Goal: Entertainment & Leisure: Consume media (video, audio)

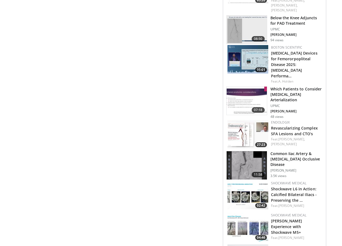
scroll to position [469, 0]
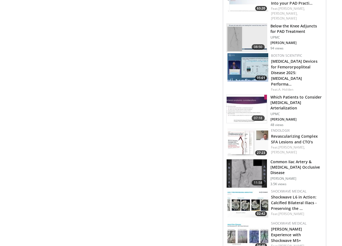
click at [234, 128] on img at bounding box center [247, 142] width 41 height 29
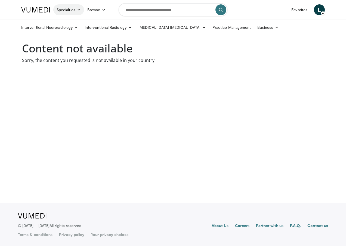
click at [61, 10] on link "Specialties" at bounding box center [68, 9] width 31 height 11
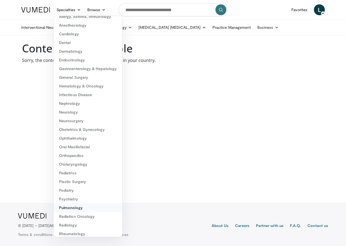
scroll to position [27, 0]
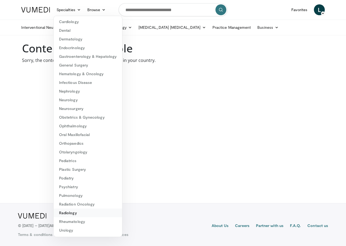
click at [75, 217] on link "Radiology" at bounding box center [88, 213] width 69 height 9
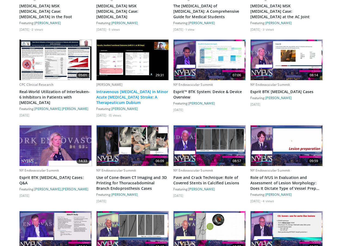
scroll to position [435, 0]
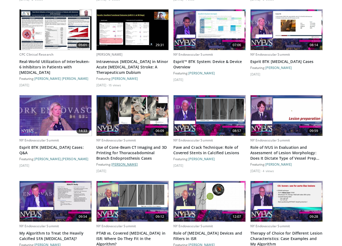
click at [119, 163] on link "[PERSON_NAME]" at bounding box center [124, 165] width 27 height 4
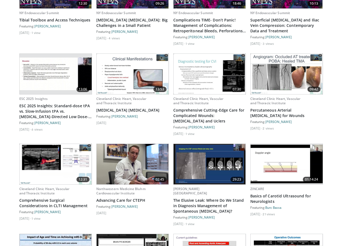
scroll to position [816, 0]
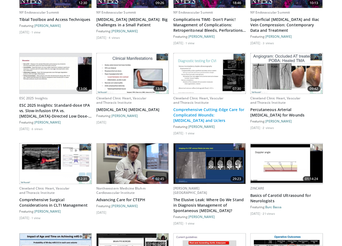
click at [205, 107] on link "Comprehensive Cutting-Edge Care for Complicated Wounds: Venous Insufficiency an…" at bounding box center [209, 115] width 73 height 16
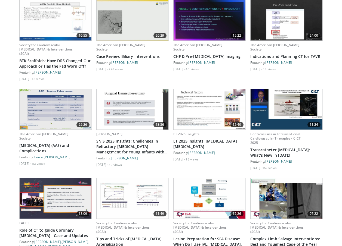
scroll to position [3151, 0]
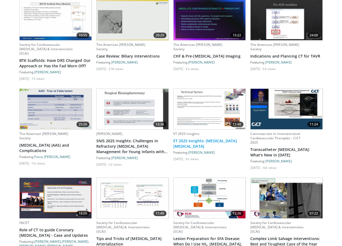
click at [211, 138] on link "ET 2025 Insights: Uterine Fibroid Embolization" at bounding box center [209, 143] width 73 height 11
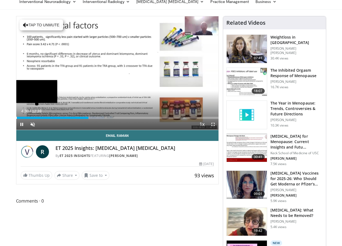
scroll to position [27, 0]
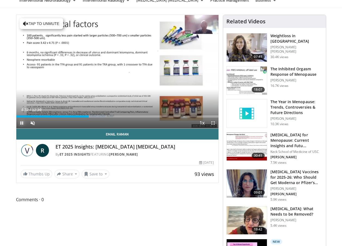
click at [20, 125] on span "Video Player" at bounding box center [21, 123] width 11 height 11
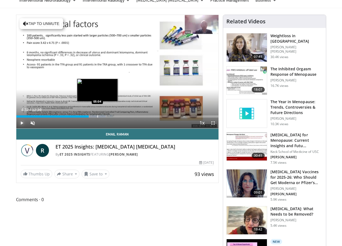
click at [97, 117] on div "Progress Bar" at bounding box center [97, 117] width 1 height 2
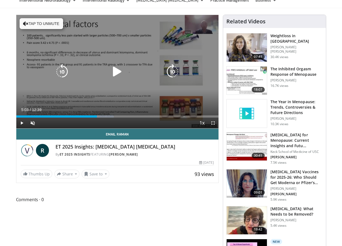
click at [101, 91] on div "10 seconds Tap to unmute" at bounding box center [117, 72] width 202 height 114
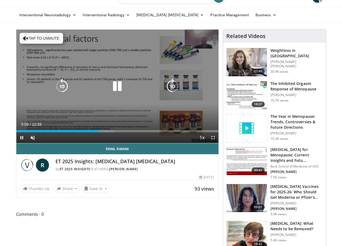
scroll to position [0, 0]
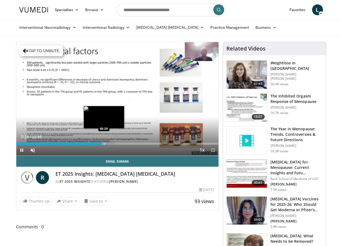
click at [104, 142] on div "Loaded : 50.01% 05:19 05:29" at bounding box center [117, 142] width 202 height 5
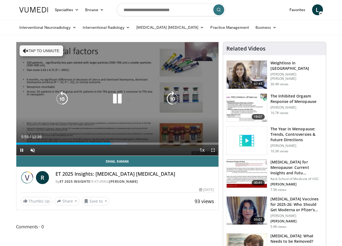
click at [109, 143] on div "Loaded : 54.83% 05:55 05:50" at bounding box center [117, 142] width 202 height 5
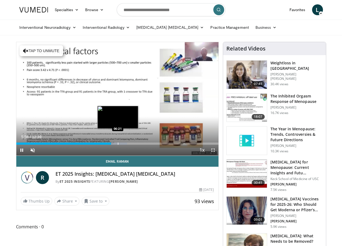
click at [118, 144] on div "Progress Bar" at bounding box center [118, 144] width 1 height 2
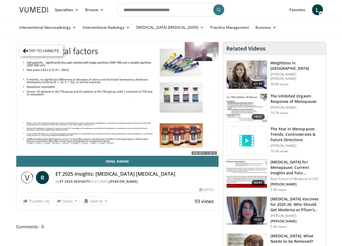
drag, startPoint x: 257, startPoint y: 97, endPoint x: 90, endPoint y: 207, distance: 199.9
click at [90, 207] on div "**********" at bounding box center [117, 126] width 203 height 169
